Goal: Understand process/instructions: Learn how to perform a task or action

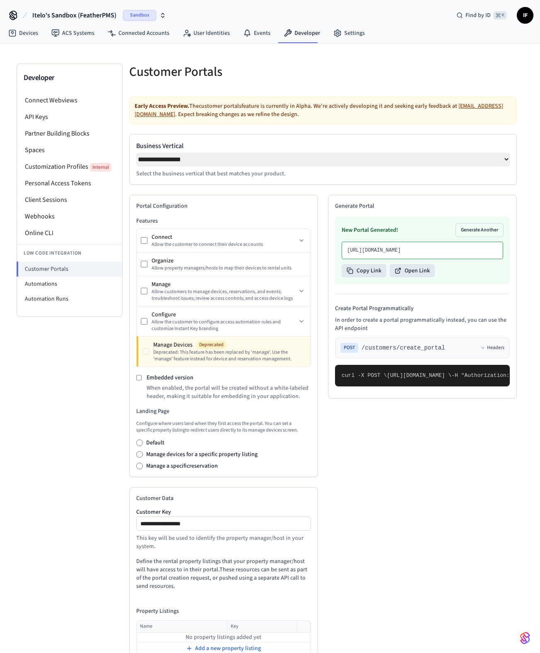
select select "**********"
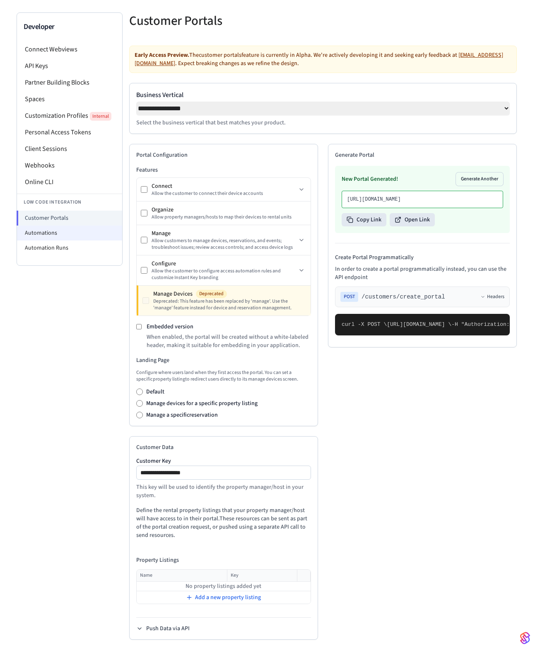
click at [58, 231] on li "Automations" at bounding box center [69, 232] width 105 height 15
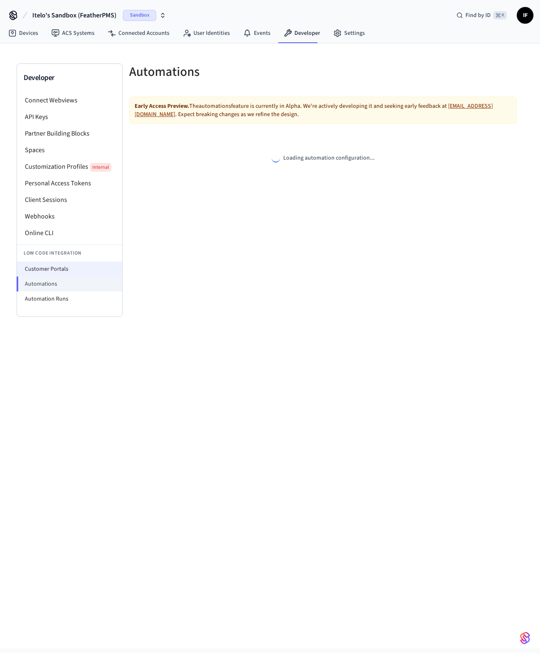
select select "**********"
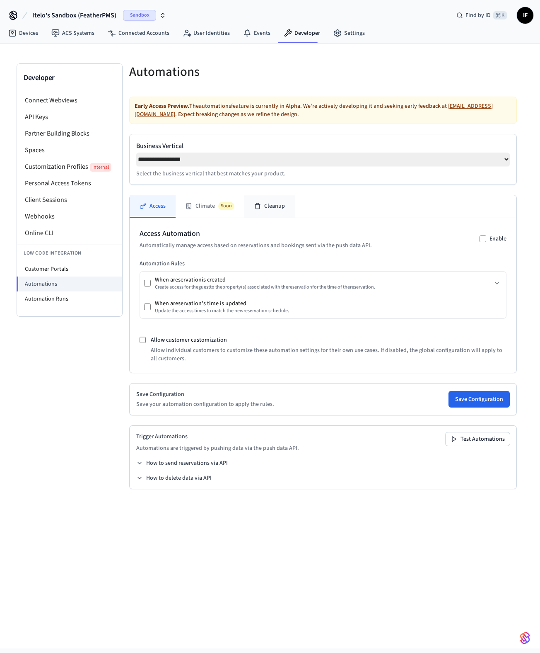
click at [263, 210] on button "Cleanup" at bounding box center [269, 206] width 51 height 22
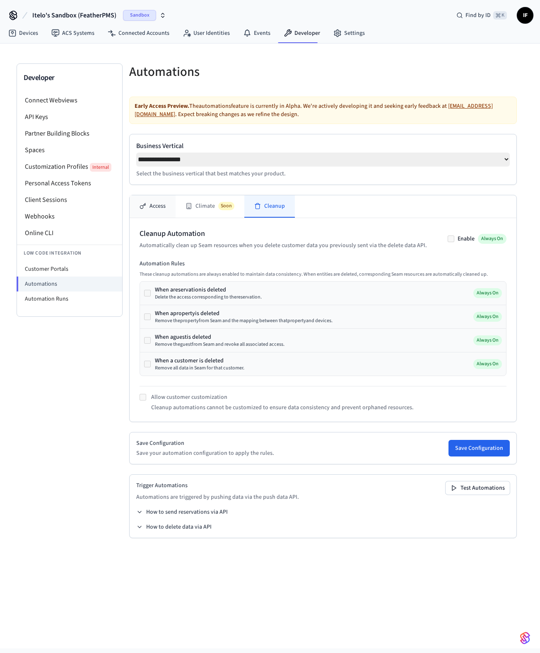
click at [155, 206] on button "Access" at bounding box center [153, 206] width 46 height 22
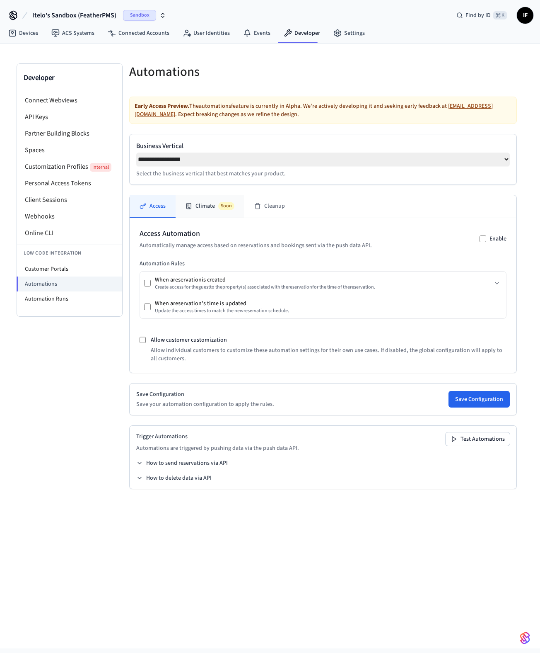
click at [203, 207] on button "Climate Soon" at bounding box center [210, 206] width 69 height 22
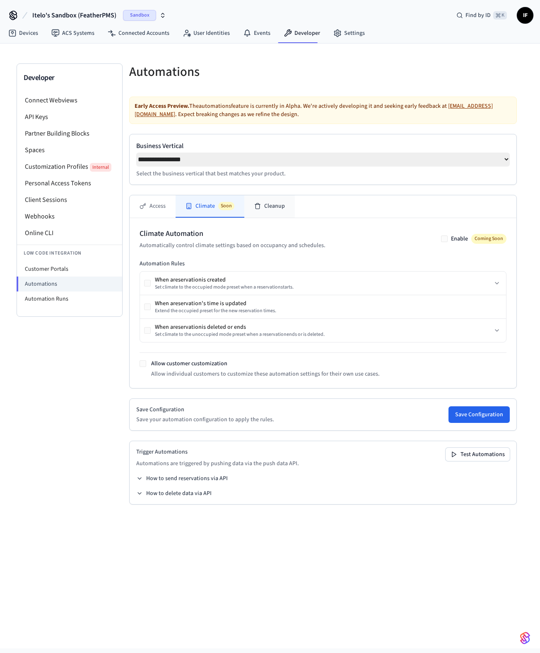
click at [283, 214] on button "Cleanup" at bounding box center [269, 206] width 51 height 22
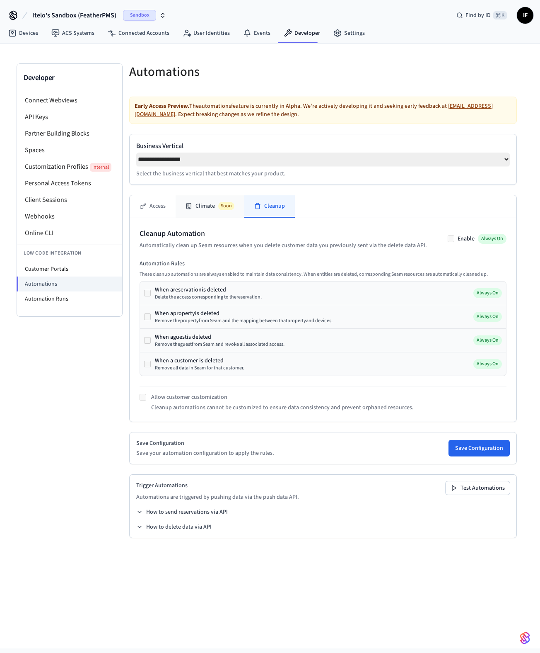
click at [231, 204] on button "Climate Soon" at bounding box center [210, 206] width 69 height 22
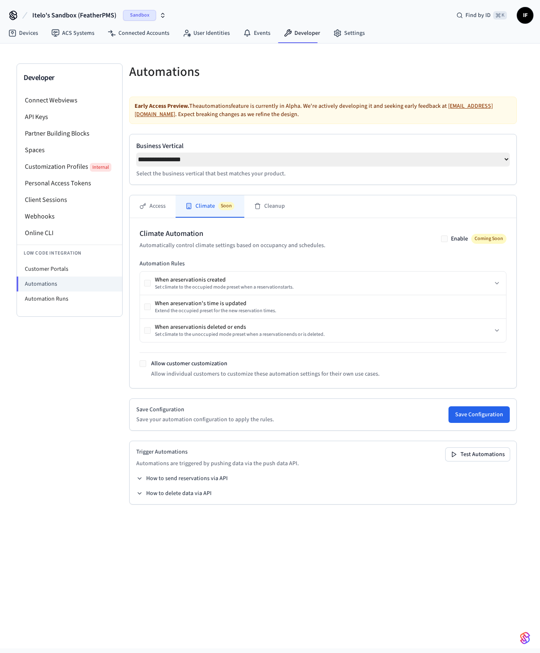
click at [161, 222] on div "Climate Automation Automatically control climate settings based on occupancy an…" at bounding box center [323, 303] width 387 height 170
click at [160, 213] on button "Access" at bounding box center [153, 206] width 46 height 22
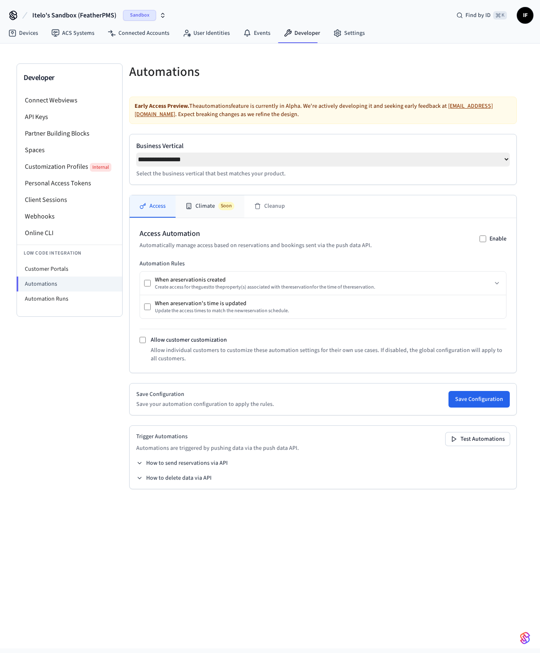
click at [236, 207] on button "Climate Soon" at bounding box center [210, 206] width 69 height 22
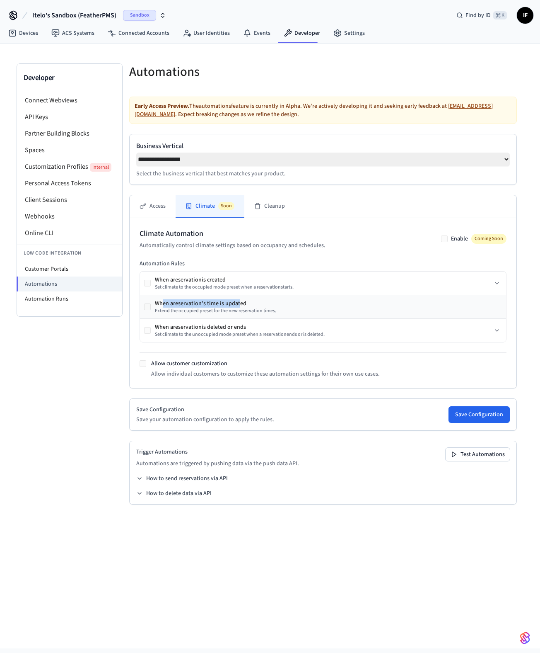
drag, startPoint x: 165, startPoint y: 308, endPoint x: 240, endPoint y: 303, distance: 75.2
click at [240, 303] on div "When a reservation 's time is updated" at bounding box center [215, 303] width 121 height 8
click at [177, 331] on div "When a reservation is deleted or ends" at bounding box center [240, 327] width 170 height 8
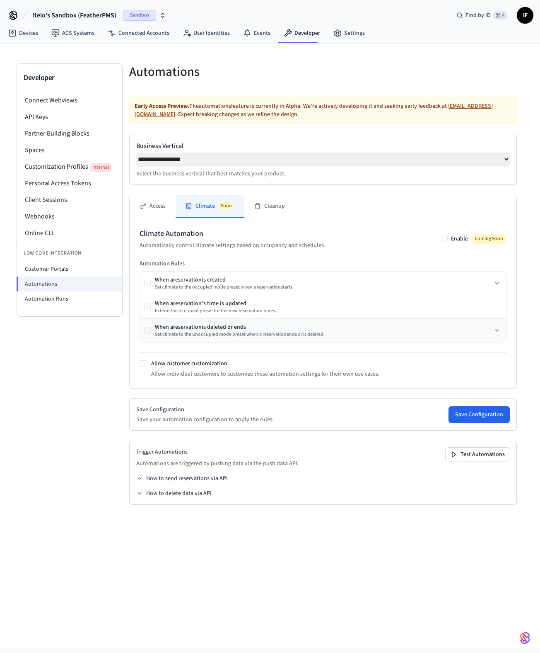
click at [203, 331] on div "When a reservation is deleted or ends" at bounding box center [240, 327] width 170 height 8
click at [268, 207] on button "Cleanup" at bounding box center [269, 206] width 51 height 22
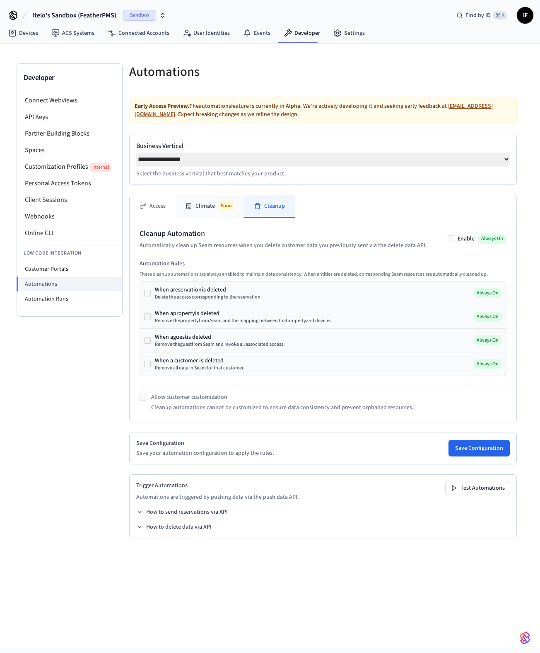
click at [220, 208] on span "Soon" at bounding box center [226, 206] width 16 height 8
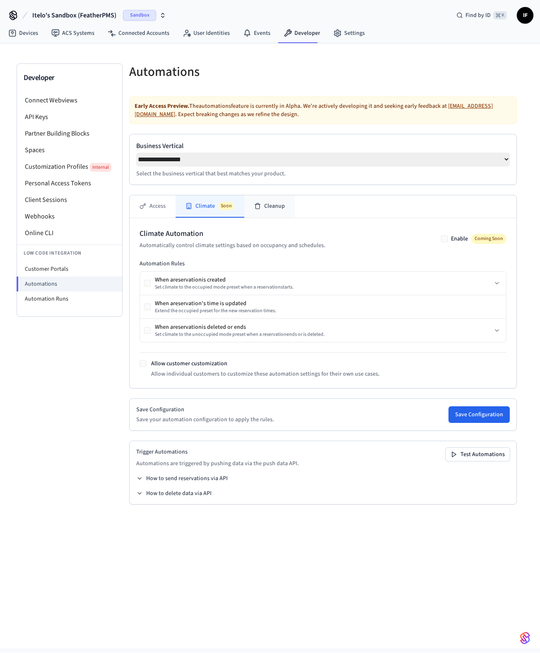
click at [263, 204] on button "Cleanup" at bounding box center [269, 206] width 51 height 22
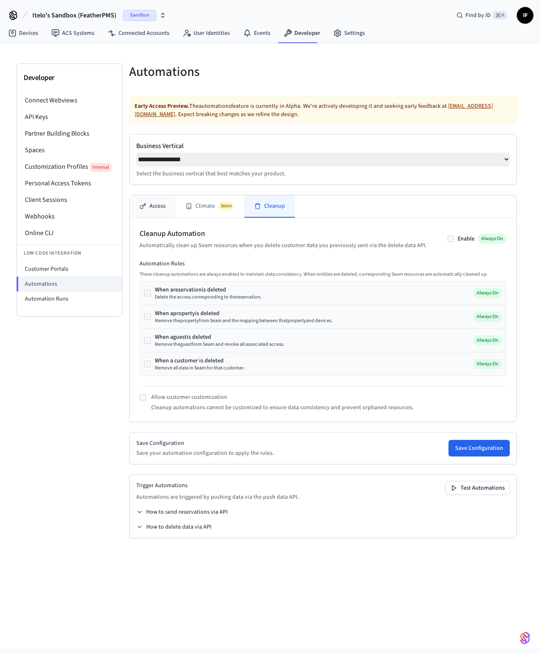
click at [167, 207] on button "Access" at bounding box center [153, 206] width 46 height 22
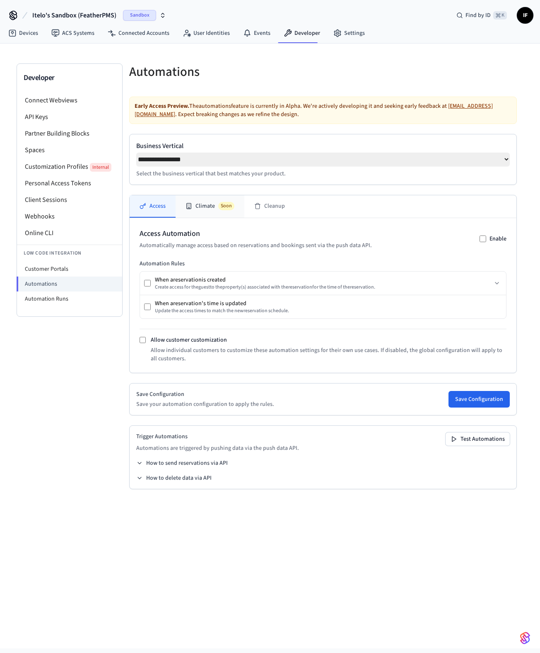
click at [199, 207] on button "Climate Soon" at bounding box center [210, 206] width 69 height 22
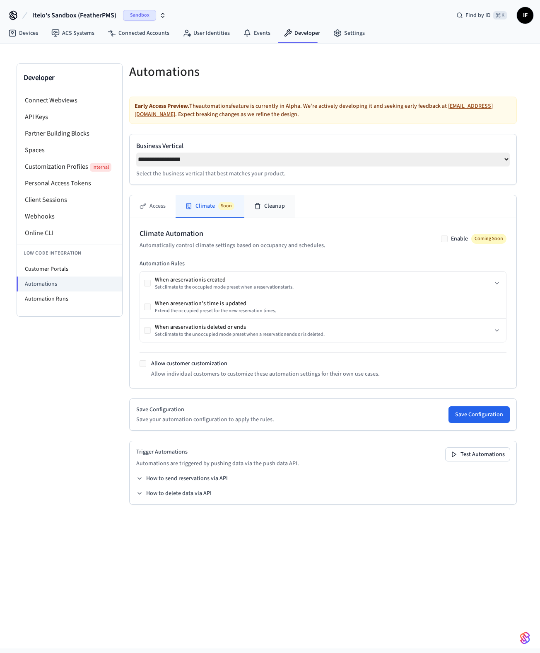
click at [266, 206] on button "Cleanup" at bounding box center [269, 206] width 51 height 22
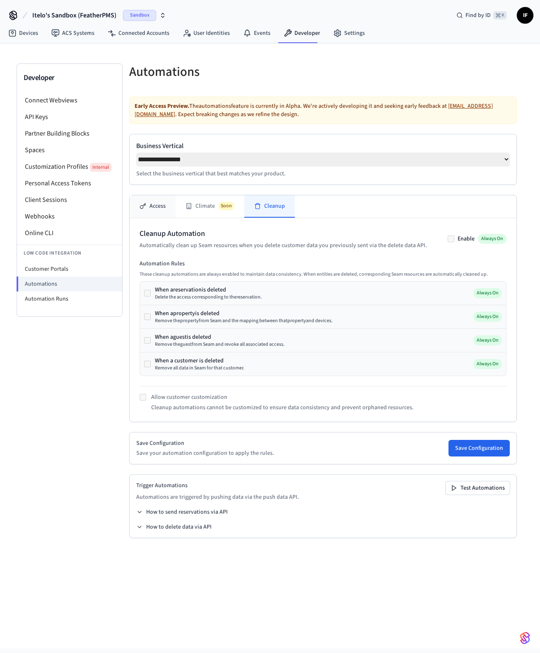
click at [169, 218] on button "Access" at bounding box center [153, 206] width 46 height 22
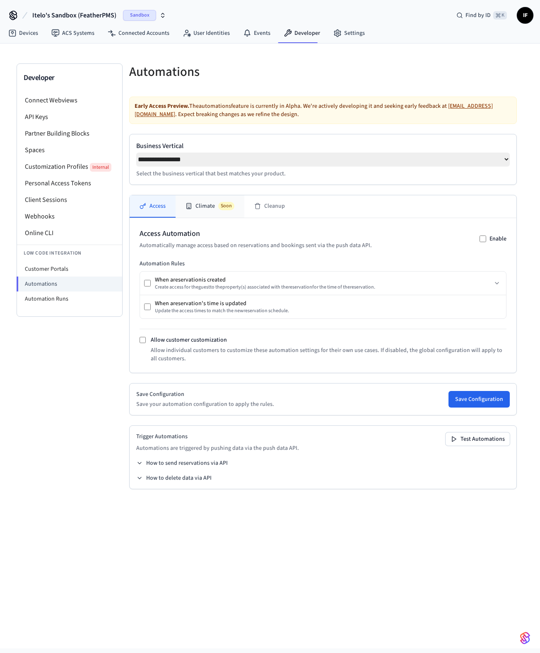
click at [232, 204] on button "Climate Soon" at bounding box center [210, 206] width 69 height 22
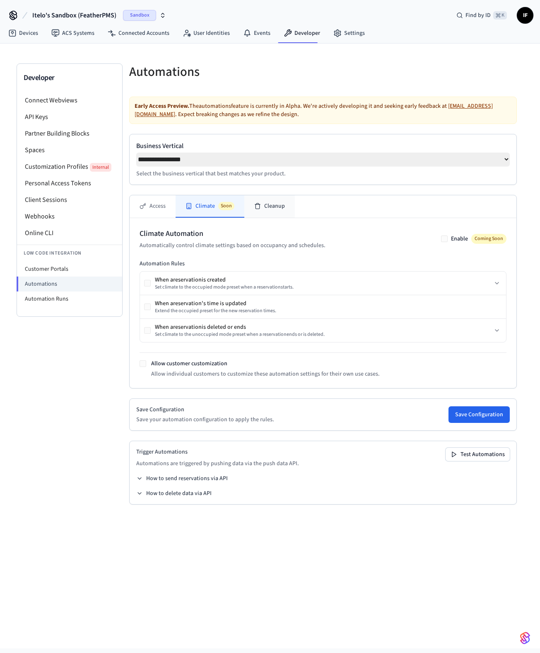
click at [266, 210] on button "Cleanup" at bounding box center [269, 206] width 51 height 22
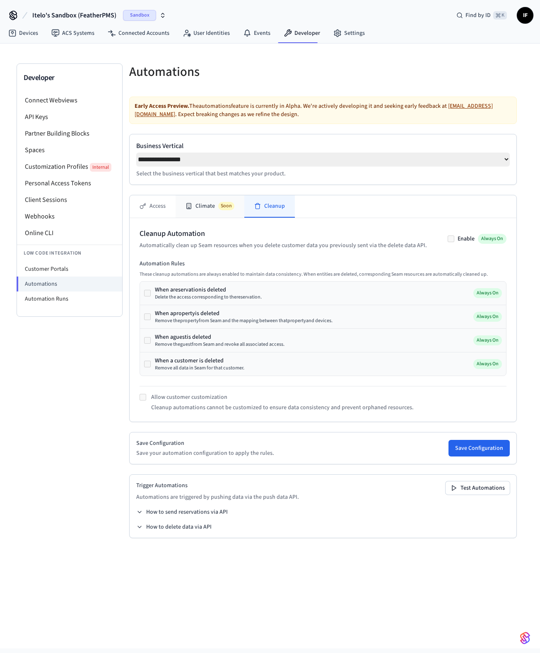
click at [217, 210] on button "Climate Soon" at bounding box center [210, 206] width 69 height 22
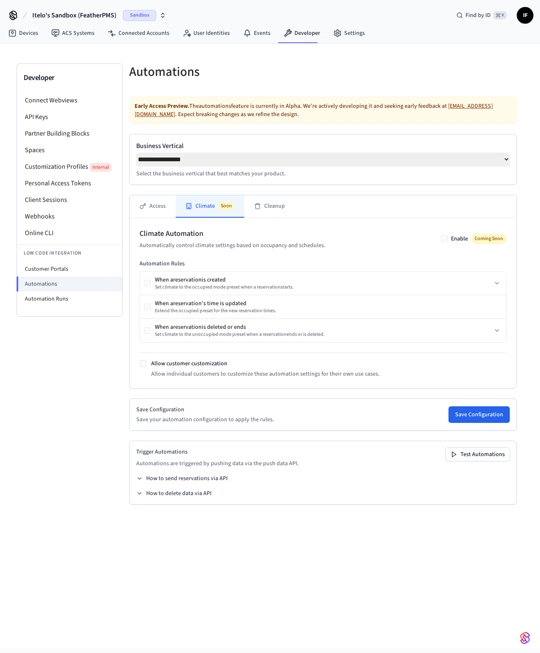
click at [478, 244] on span "Coming Soon" at bounding box center [488, 239] width 35 height 10
click at [217, 482] on button "How to send reservations via API" at bounding box center [182, 478] width 92 height 8
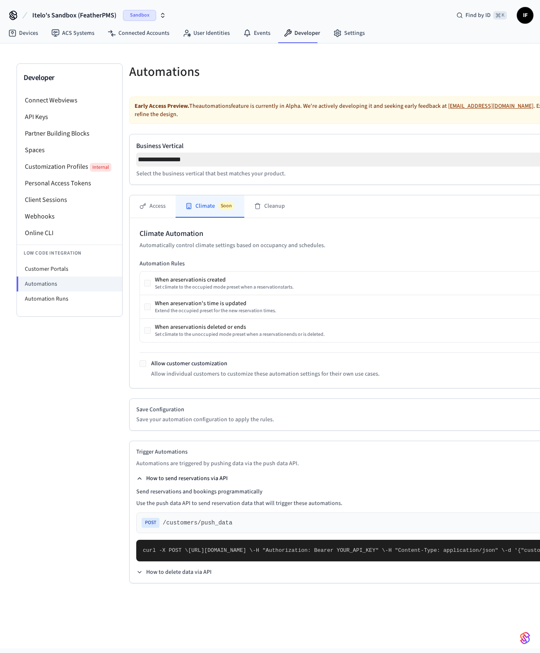
click at [154, 479] on button "How to send reservations via API" at bounding box center [182, 478] width 92 height 8
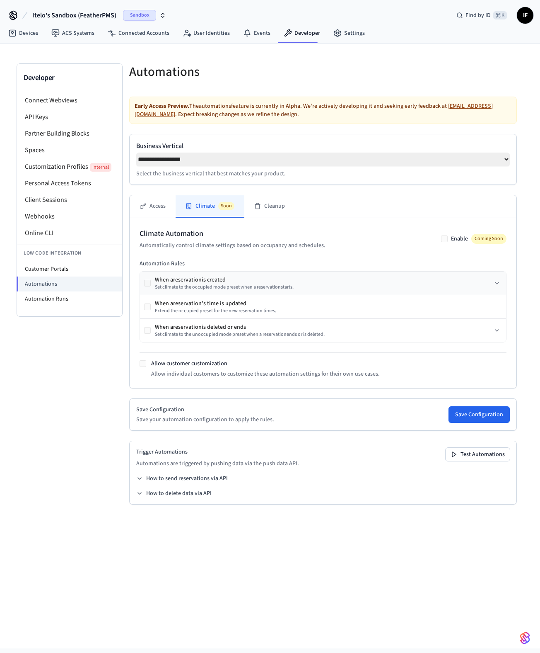
click at [491, 283] on div "When a reservation is created Set climate to the occupied mode preset when a re…" at bounding box center [323, 282] width 366 height 23
click at [154, 212] on button "Access" at bounding box center [153, 206] width 46 height 22
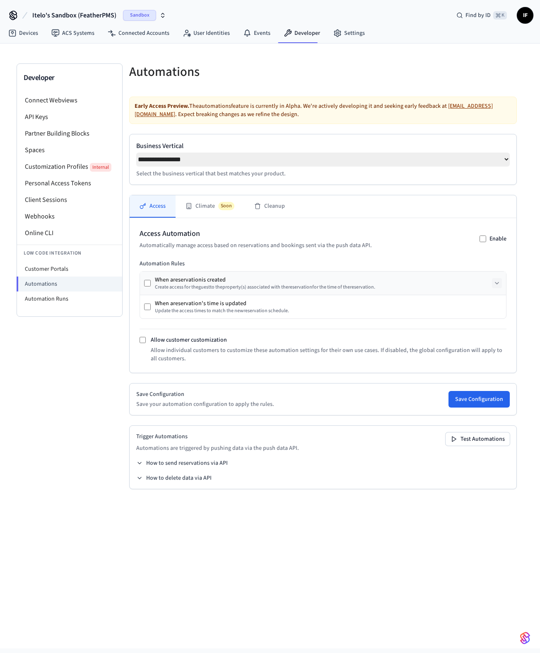
click at [498, 286] on icon at bounding box center [497, 283] width 7 height 7
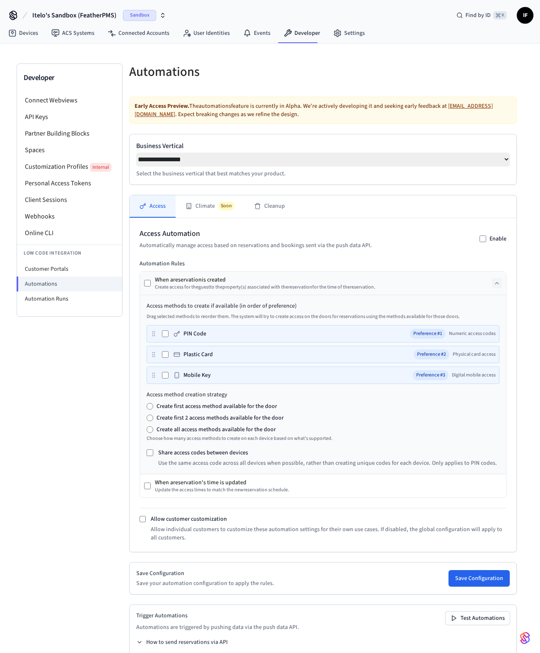
click at [498, 286] on icon at bounding box center [497, 283] width 7 height 7
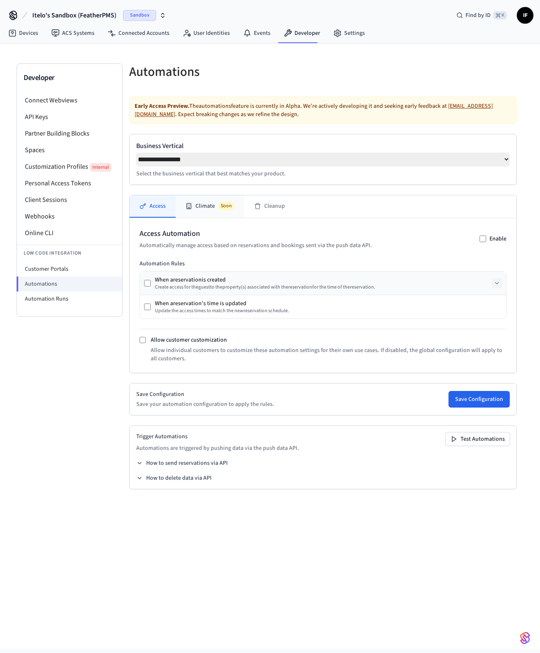
click at [221, 205] on span "Soon" at bounding box center [226, 206] width 16 height 8
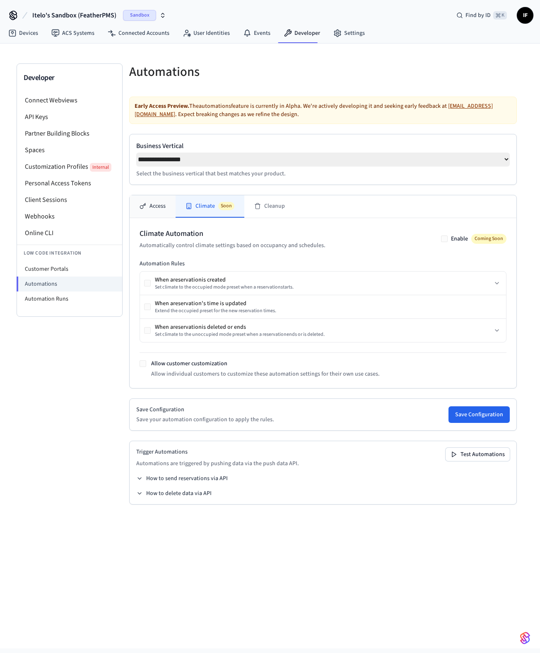
click at [159, 210] on button "Access" at bounding box center [153, 206] width 46 height 22
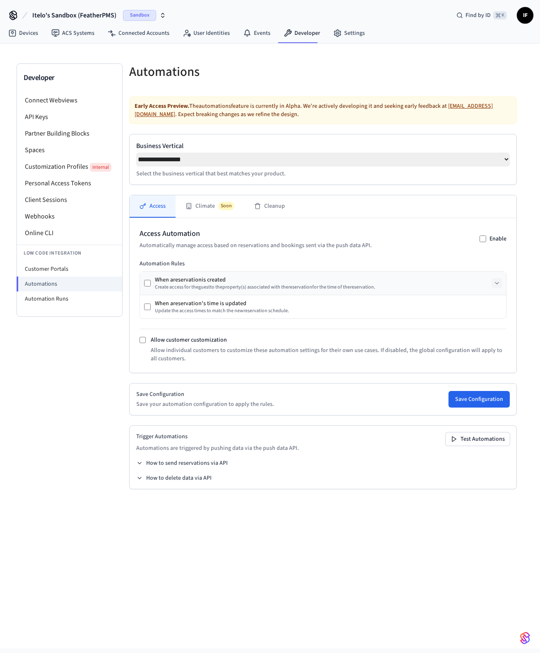
click at [496, 286] on icon at bounding box center [497, 283] width 7 height 7
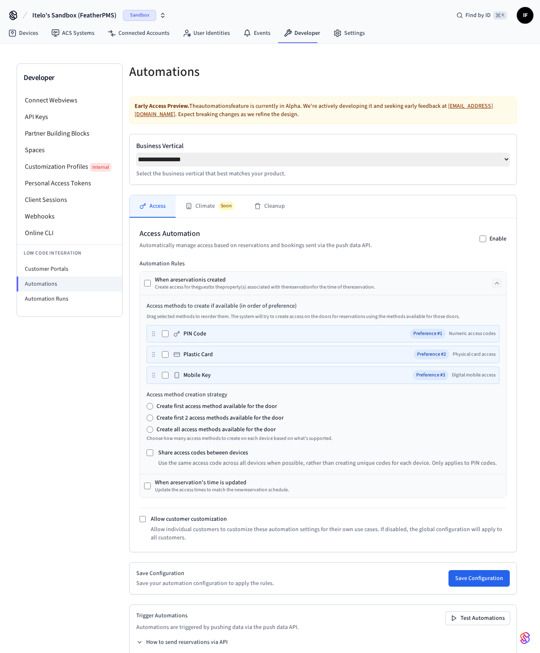
click at [497, 486] on div "When a reservation 's time is updated Update the access times to match the new …" at bounding box center [323, 485] width 366 height 23
click at [211, 215] on button "Climate Soon" at bounding box center [210, 206] width 69 height 22
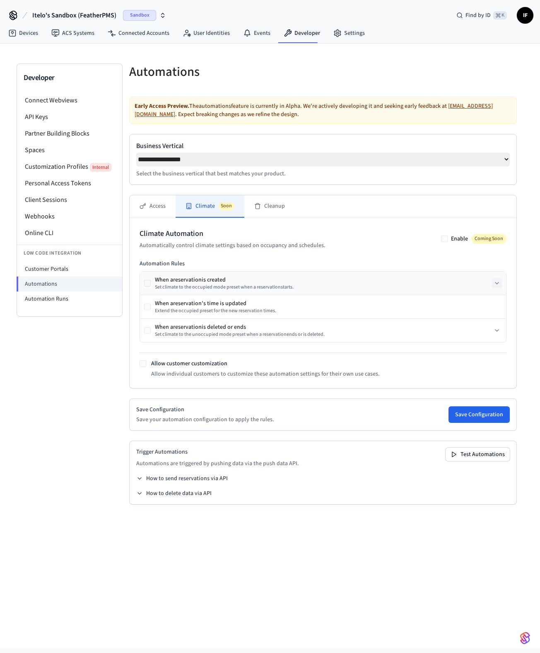
click at [498, 284] on icon at bounding box center [497, 283] width 7 height 7
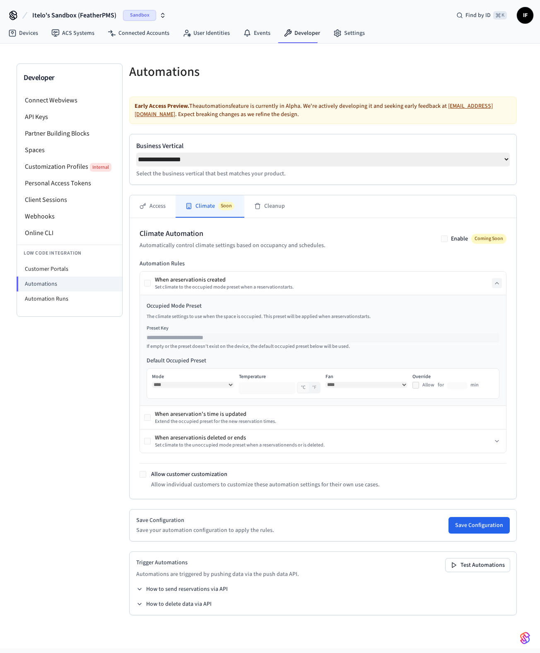
click at [41, 412] on div "Developer Connect Webviews API Keys Partner Building Blocks Spaces Customizatio…" at bounding box center [70, 345] width 106 height 565
